Goal: Task Accomplishment & Management: Manage account settings

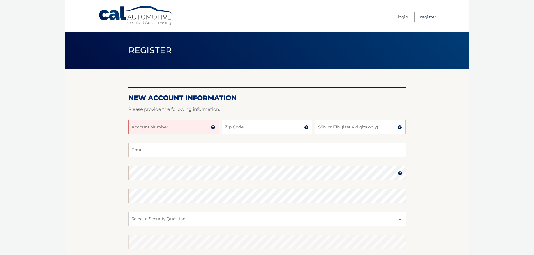
click at [427, 17] on link "Register" at bounding box center [428, 16] width 16 height 9
click at [163, 128] on input "Account Number" at bounding box center [173, 127] width 90 height 14
type input "44456021234"
click at [238, 127] on input "Zip Code" at bounding box center [267, 127] width 90 height 14
type input "33025"
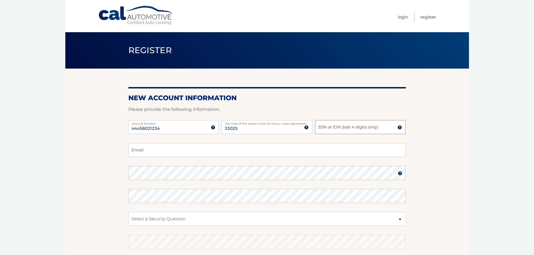
click at [332, 128] on input "SSN or EIN (last 4 digits only)" at bounding box center [360, 127] width 90 height 14
type input "4507"
click at [175, 148] on input "Email" at bounding box center [266, 150] width 277 height 14
type input "nelsonvega1985@gmail.com"
click at [116, 177] on section "New Account Information Please provide the following information. 44456021234 A…" at bounding box center [266, 178] width 403 height 219
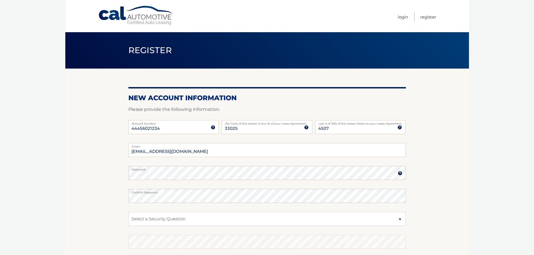
click at [433, 180] on section "New Account Information Please provide the following information. 44456021234 A…" at bounding box center [266, 178] width 403 height 219
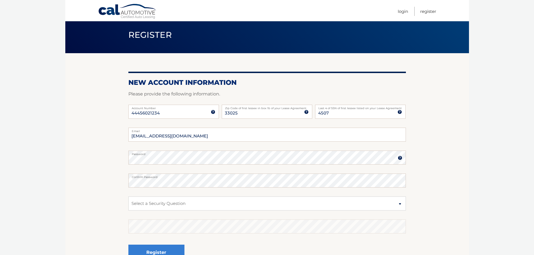
scroll to position [28, 0]
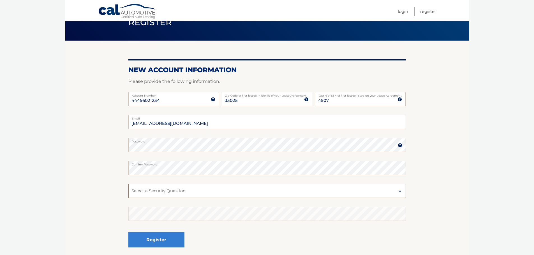
click at [171, 190] on select "Select a Security Question What was the name of your elementary school? What is…" at bounding box center [266, 191] width 277 height 14
click at [128, 184] on select "Select a Security Question What was the name of your elementary school? What is…" at bounding box center [266, 191] width 277 height 14
click at [244, 238] on div "Register" at bounding box center [266, 240] width 277 height 20
click at [119, 218] on section "New Account Information Please provide the following information. 44456021234 A…" at bounding box center [266, 150] width 403 height 219
click at [171, 189] on select "Select a Security Question What was the name of your elementary school? What is…" at bounding box center [266, 191] width 277 height 14
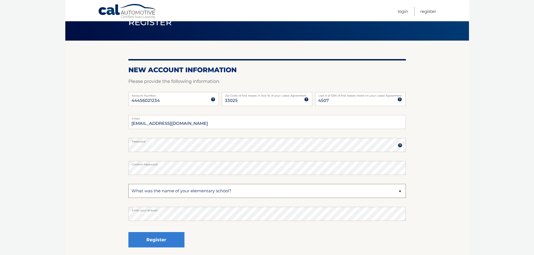
click at [171, 194] on select "Select a Security Question What was the name of your elementary school? What is…" at bounding box center [266, 191] width 277 height 14
select select "2"
click at [128, 184] on select "Select a Security Question What was the name of your elementary school? What is…" at bounding box center [266, 191] width 277 height 14
click at [94, 218] on section "New Account Information Please provide the following information. 44456021234 A…" at bounding box center [266, 150] width 403 height 219
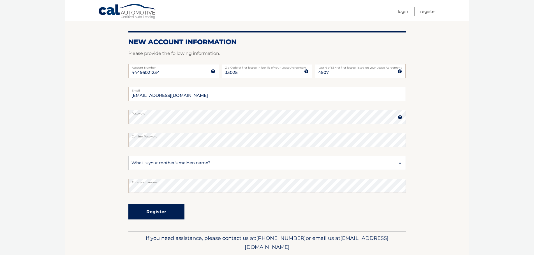
click at [156, 213] on button "Register" at bounding box center [156, 211] width 56 height 15
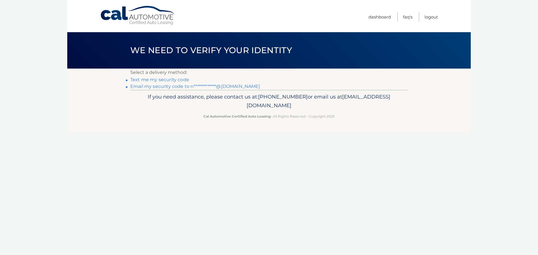
click at [162, 88] on link "**********" at bounding box center [195, 86] width 130 height 5
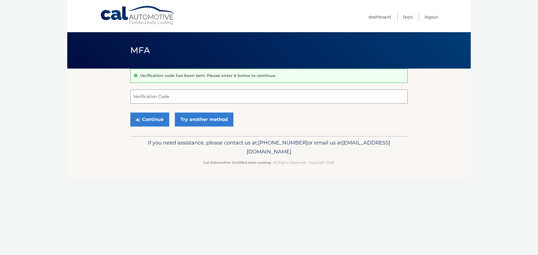
click at [145, 97] on input "Verification Code" at bounding box center [268, 97] width 277 height 14
type input "019990"
click at [143, 118] on button "Continue" at bounding box center [149, 120] width 39 height 14
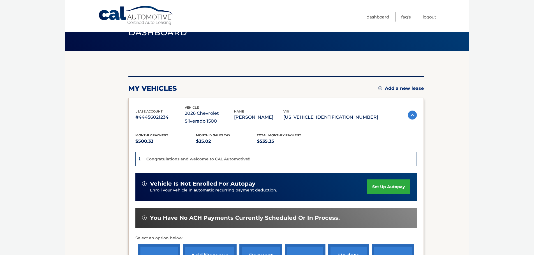
scroll to position [28, 0]
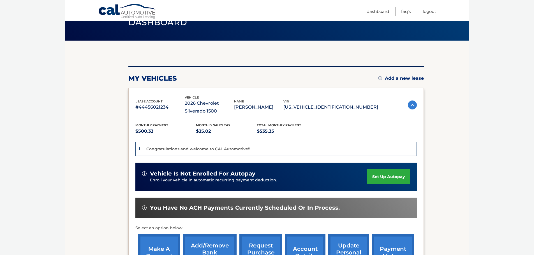
click at [377, 180] on link "set up autopay" at bounding box center [388, 176] width 43 height 15
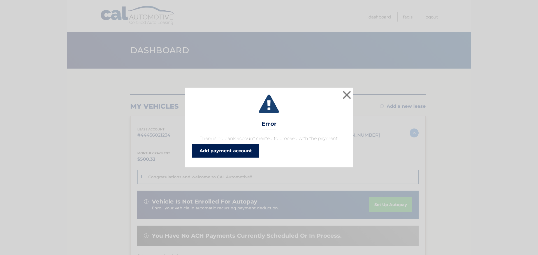
click at [235, 153] on link "Add payment account" at bounding box center [225, 150] width 67 height 13
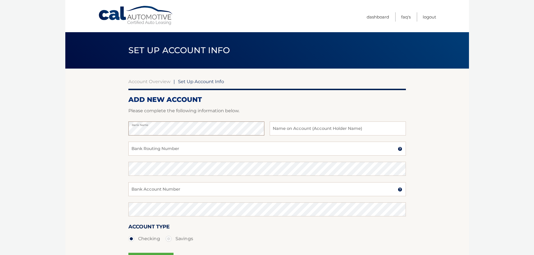
click at [125, 135] on section "Account Overview | Set Up Account Info ADD NEW ACCOUNT Please complete the foll…" at bounding box center [266, 176] width 403 height 214
click at [304, 131] on input "text" at bounding box center [337, 129] width 136 height 14
type input "Claunel Corporation"
click at [446, 118] on section "Account Overview | Set Up Account Info ADD NEW ACCOUNT Please complete the foll…" at bounding box center [266, 176] width 403 height 214
click at [164, 150] on input "Bank Routing Number" at bounding box center [266, 149] width 277 height 14
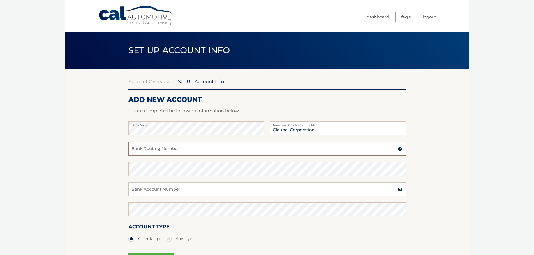
click at [203, 149] on input "Bank Routing Number" at bounding box center [266, 149] width 277 height 14
click at [170, 152] on input "Bank Routing Number" at bounding box center [266, 149] width 277 height 14
paste input "267084131"
type input "267084131"
click at [79, 155] on section "Account Overview | Set Up Account Info ADD NEW ACCOUNT Please complete the foll…" at bounding box center [266, 176] width 403 height 214
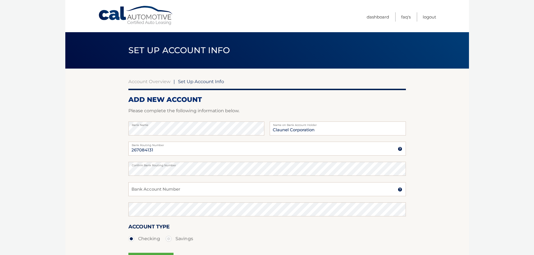
click at [83, 174] on section "Account Overview | Set Up Account Info ADD NEW ACCOUNT Please complete the foll…" at bounding box center [266, 176] width 403 height 214
click at [160, 188] on input "Bank Account Number" at bounding box center [266, 189] width 277 height 14
paste input "928065660"
type input "928065660"
click at [104, 204] on section "Account Overview | Set Up Account Info ADD NEW ACCOUNT Please complete the foll…" at bounding box center [266, 176] width 403 height 214
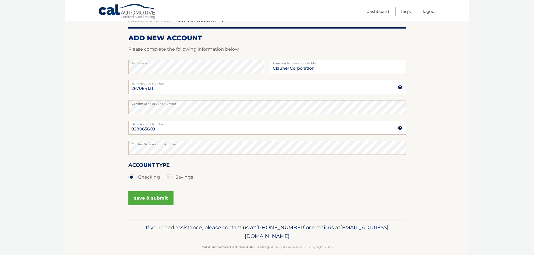
scroll to position [70, 0]
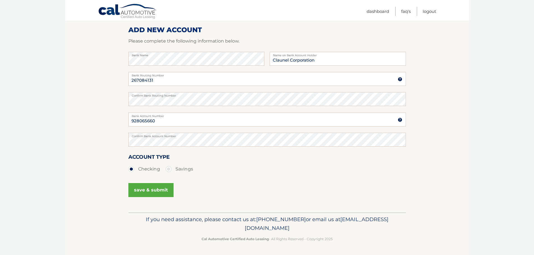
click at [145, 191] on button "save & submit" at bounding box center [150, 190] width 45 height 14
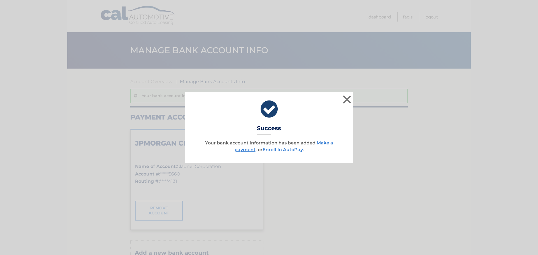
click at [287, 148] on link "Enroll In AutoPay" at bounding box center [282, 149] width 40 height 5
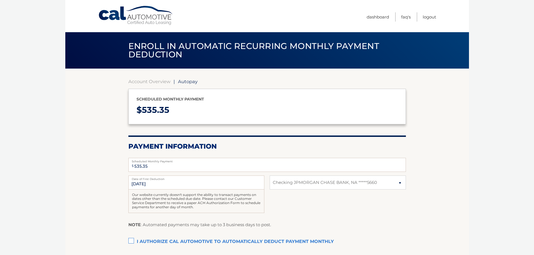
select select "NGQ4ZDg0MzItNjVlZC00NTk2LTg2NDctZjZmZWUyZDVkYjdi"
click at [341, 201] on div "[DATE] Date of First Deduction Our website currently doesn't support the abilit…" at bounding box center [266, 198] width 277 height 44
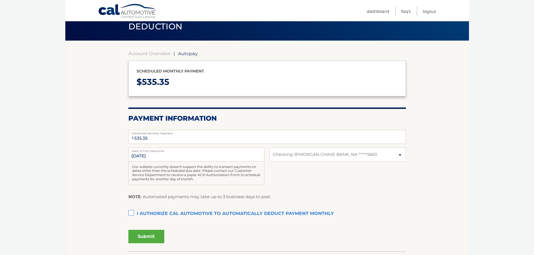
click at [130, 213] on label "I authorize cal automotive to automatically deduct payment monthly This checkbo…" at bounding box center [266, 213] width 277 height 11
click at [0, 0] on input "I authorize cal automotive to automatically deduct payment monthly This checkbo…" at bounding box center [0, 0] width 0 height 0
click at [148, 234] on button "Submit" at bounding box center [146, 236] width 36 height 13
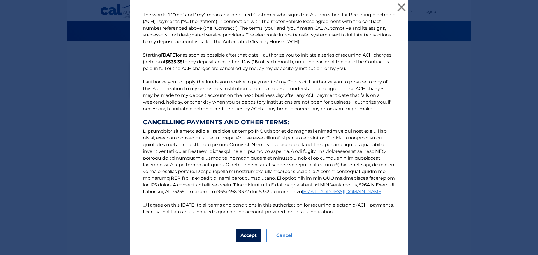
click at [240, 232] on button "Accept" at bounding box center [248, 235] width 25 height 13
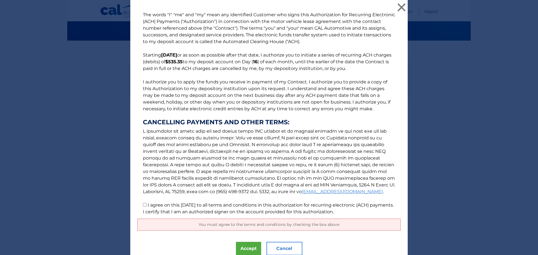
click at [143, 205] on input "I agree on this [DATE] to all terms and conditions in this authorization for re…" at bounding box center [145, 205] width 4 height 4
checkbox input "true"
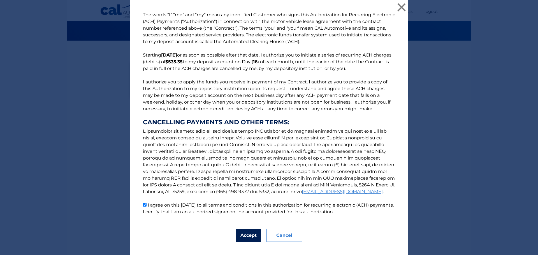
click at [244, 235] on button "Accept" at bounding box center [248, 235] width 25 height 13
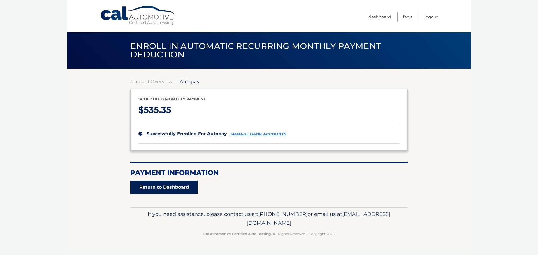
click at [171, 192] on link "Return to Dashboard" at bounding box center [163, 187] width 67 height 13
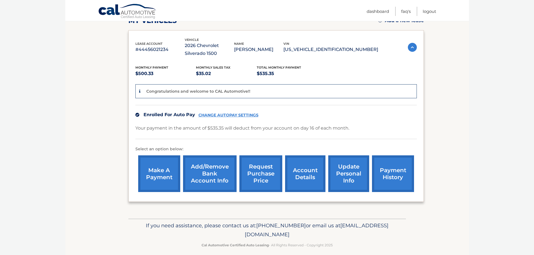
scroll to position [92, 0]
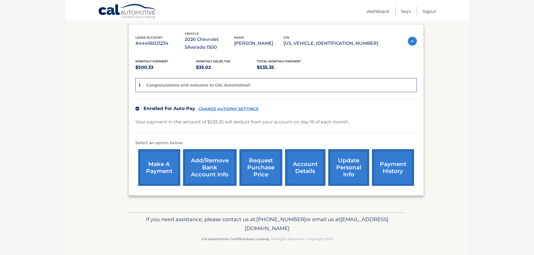
click at [344, 166] on link "update personal info" at bounding box center [348, 167] width 41 height 37
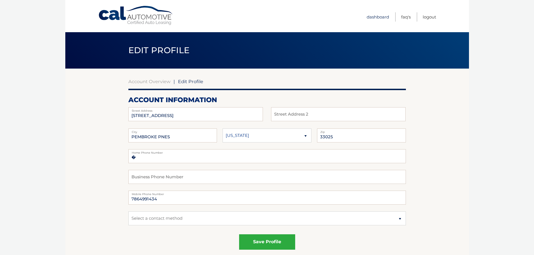
click at [378, 16] on link "Dashboard" at bounding box center [377, 16] width 22 height 9
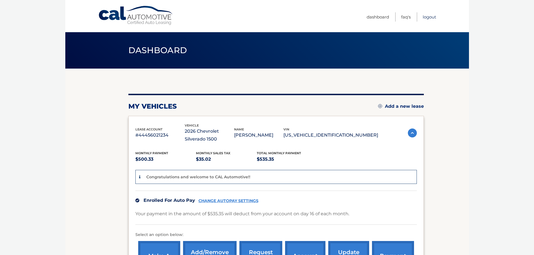
click at [434, 18] on link "Logout" at bounding box center [428, 16] width 13 height 9
